Goal: Information Seeking & Learning: Find specific page/section

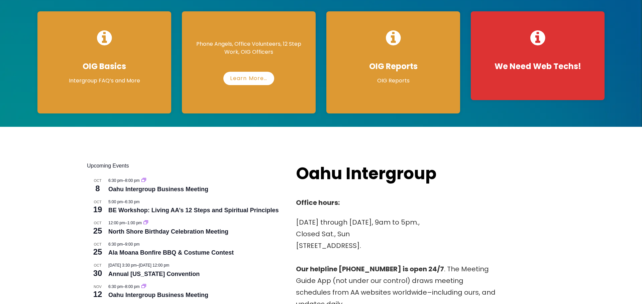
scroll to position [145, 0]
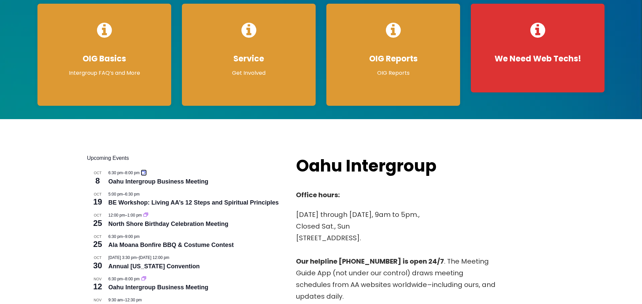
click at [146, 172] on icon "Event series: Oahu Intergroup Business Meeting" at bounding box center [143, 172] width 5 height 4
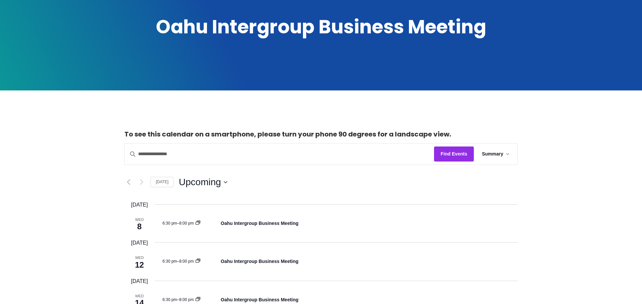
scroll to position [125, 0]
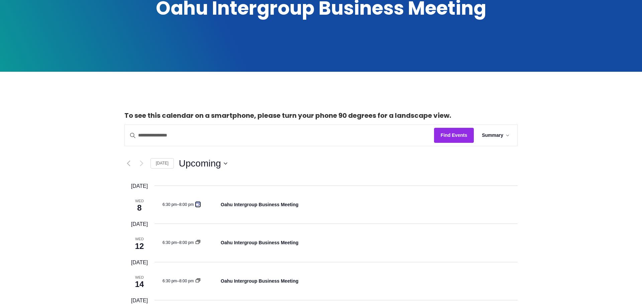
click at [199, 205] on icon "Event series: Oahu Intergroup Business Meeting" at bounding box center [198, 204] width 5 height 4
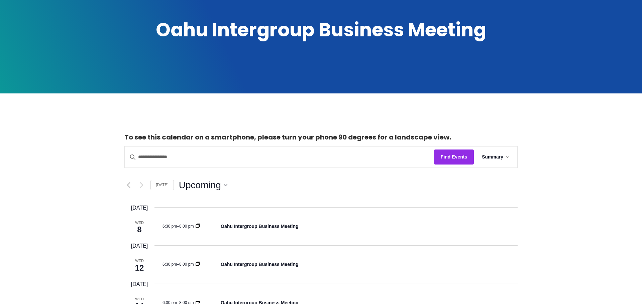
scroll to position [104, 0]
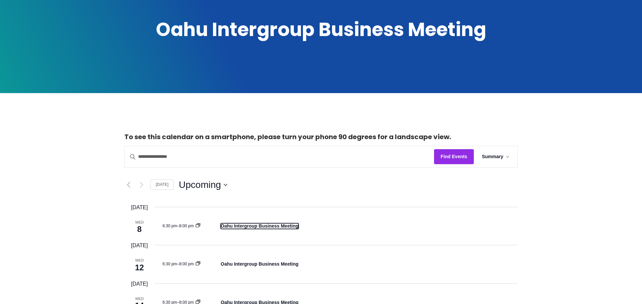
click at [249, 226] on link "Oahu Intergroup Business Meeting" at bounding box center [260, 227] width 78 height 6
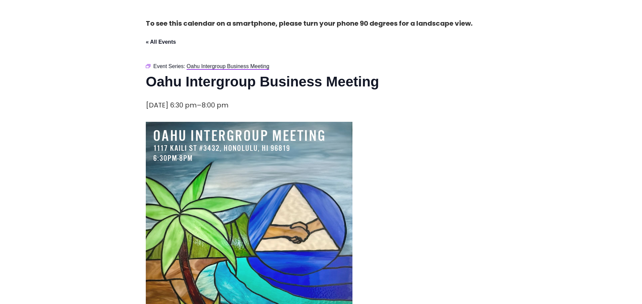
scroll to position [24, 0]
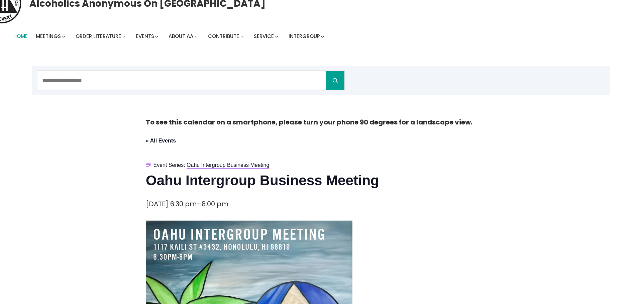
click at [17, 34] on span "Home" at bounding box center [20, 36] width 14 height 7
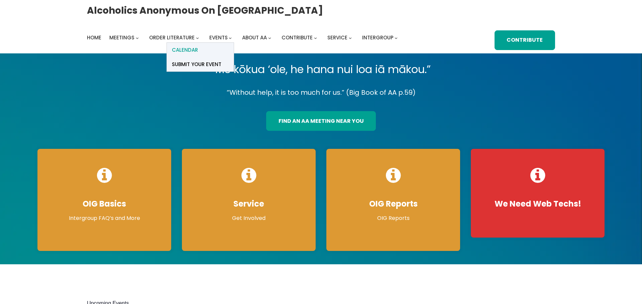
click at [197, 51] on span "Calendar" at bounding box center [185, 49] width 26 height 9
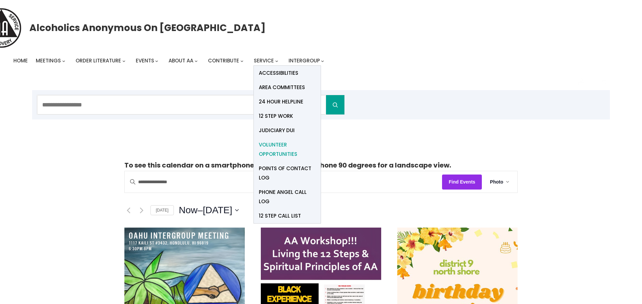
click at [267, 146] on span "Volunteer Opportunities" at bounding box center [287, 149] width 57 height 19
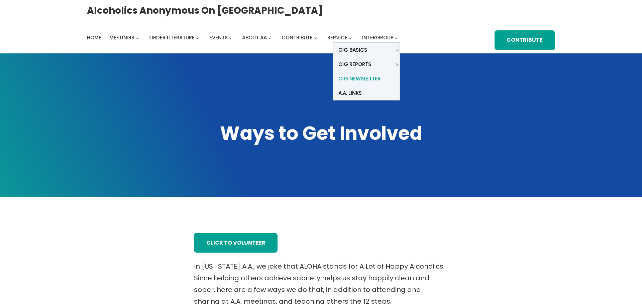
click at [356, 78] on span "OIG Newsletter" at bounding box center [359, 78] width 42 height 9
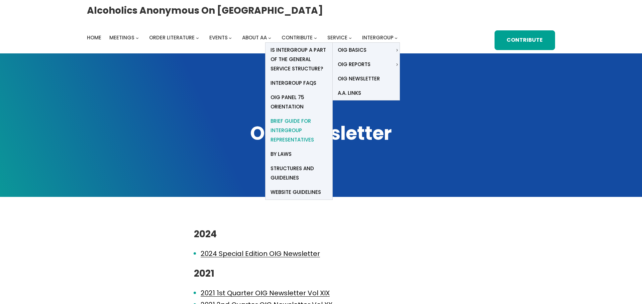
click at [287, 121] on span "Brief Guide for Intergroup Representatives" at bounding box center [298, 131] width 57 height 28
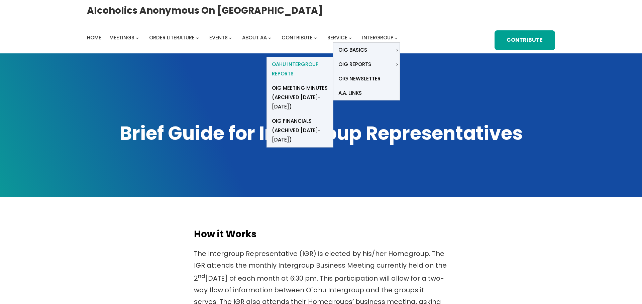
click at [297, 68] on span "Oahu Intergroup Reports" at bounding box center [300, 69] width 56 height 19
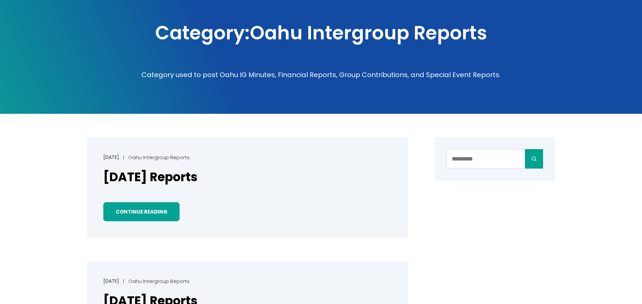
scroll to position [133, 0]
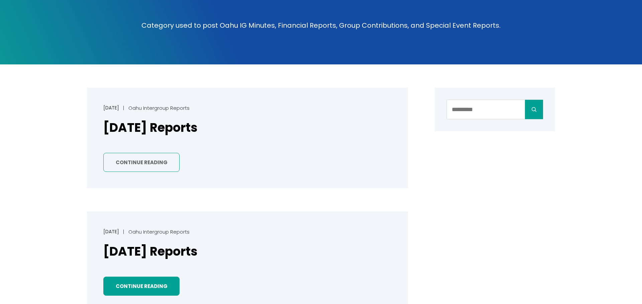
click at [148, 162] on link "Continue Reading" at bounding box center [141, 162] width 76 height 19
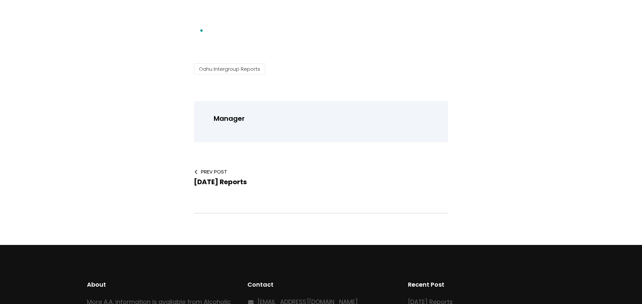
scroll to position [226, 0]
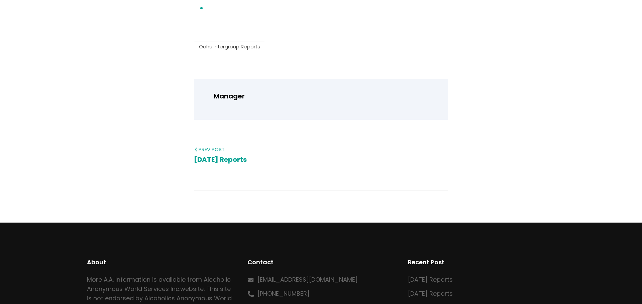
click at [219, 160] on span "[DATE] Reports" at bounding box center [220, 159] width 53 height 9
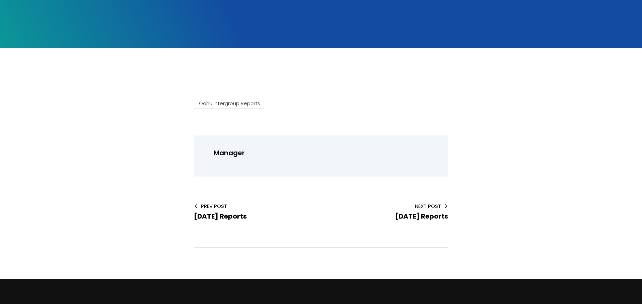
scroll to position [157, 0]
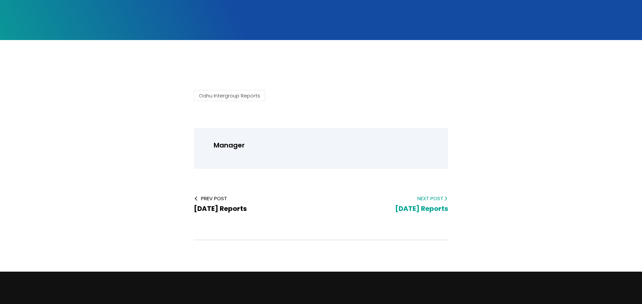
click at [432, 201] on span "Next Post" at bounding box center [390, 198] width 116 height 7
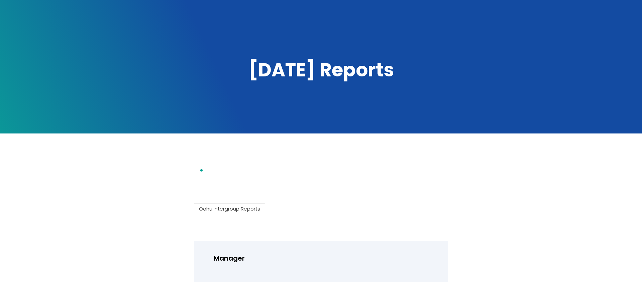
scroll to position [64, 0]
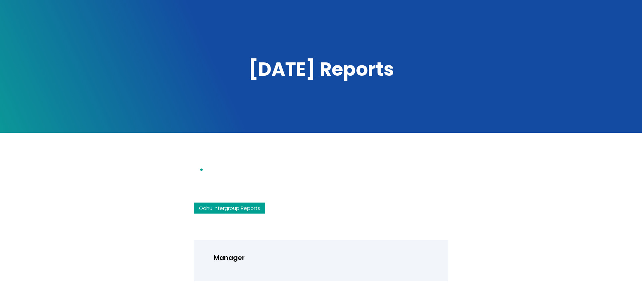
click at [229, 209] on link "Oahu Intergroup Reports" at bounding box center [229, 208] width 71 height 11
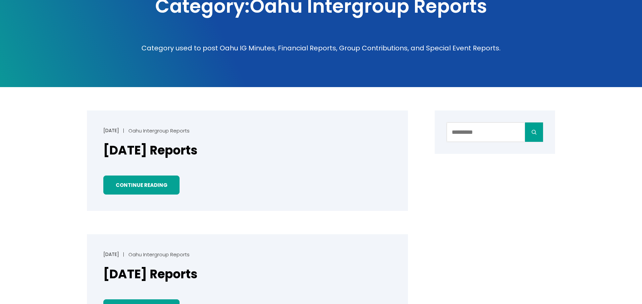
scroll to position [132, 0]
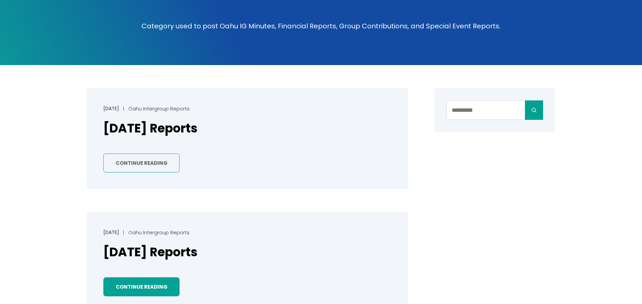
click at [142, 166] on link "Continue Reading" at bounding box center [141, 163] width 76 height 19
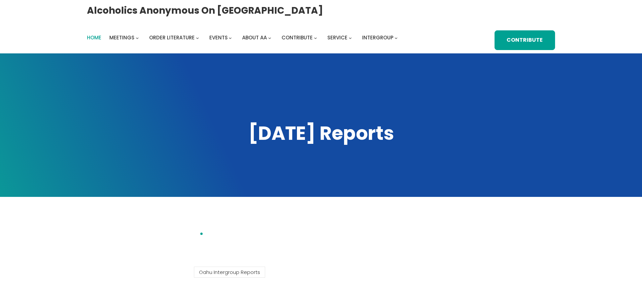
click at [90, 35] on span "Home" at bounding box center [94, 37] width 14 height 7
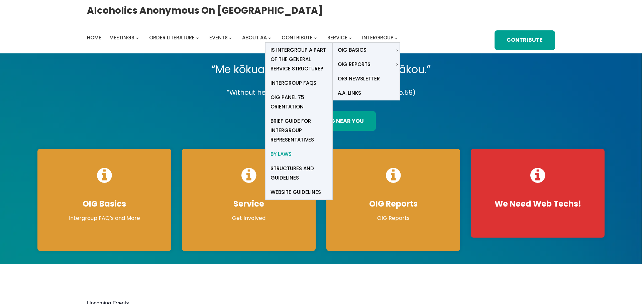
click at [280, 151] on span "By Laws" at bounding box center [280, 154] width 21 height 9
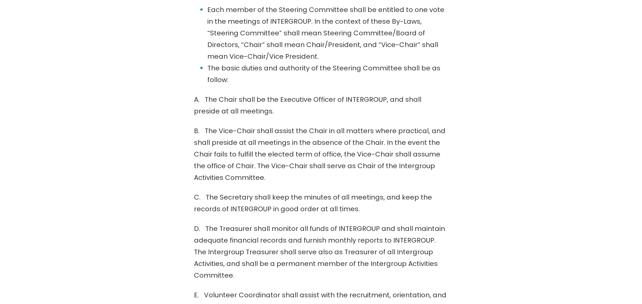
scroll to position [959, 0]
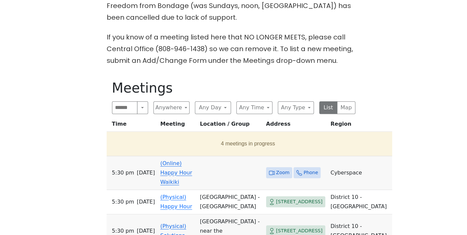
scroll to position [284, 0]
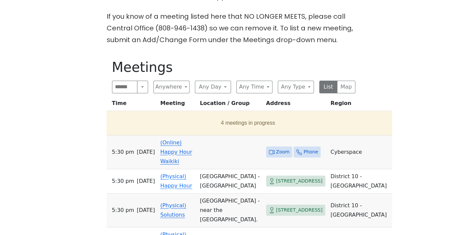
click at [192, 142] on link "(Online) Happy Hour Waikiki" at bounding box center [176, 151] width 32 height 25
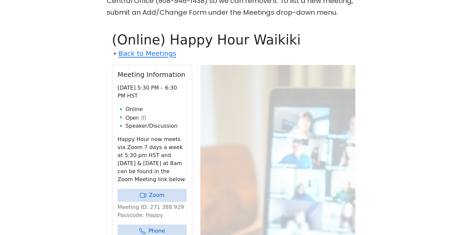
scroll to position [310, 0]
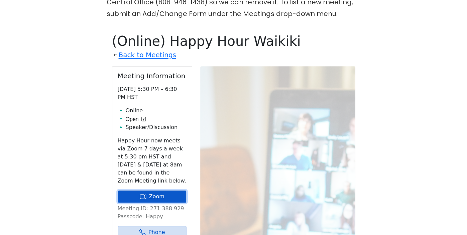
click at [161, 190] on link "Zoom" at bounding box center [152, 196] width 69 height 13
